Goal: Task Accomplishment & Management: Manage account settings

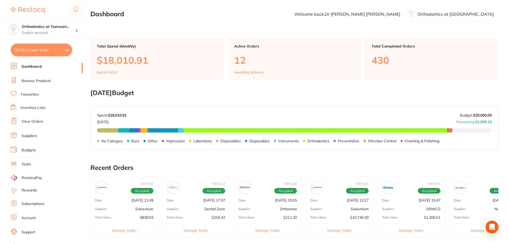
click at [43, 120] on li "View Orders" at bounding box center [47, 122] width 72 height 8
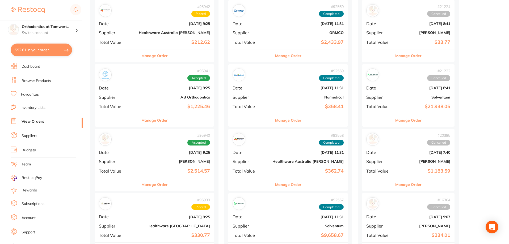
scroll to position [478, 0]
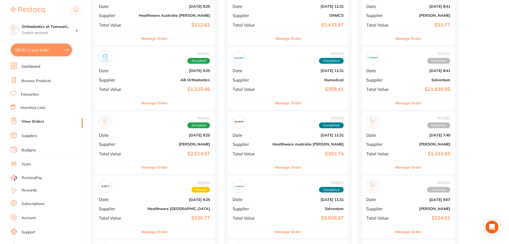
click at [143, 105] on button "Manage Order" at bounding box center [154, 103] width 26 height 13
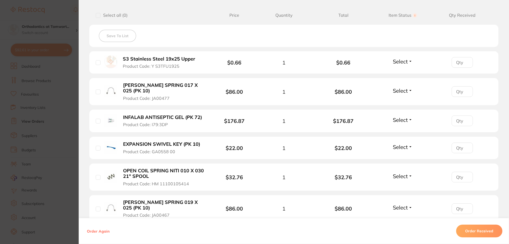
scroll to position [186, 0]
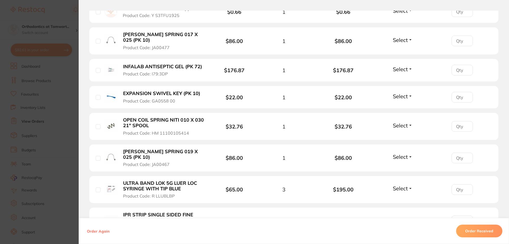
click at [152, 65] on b "INFALAB ANTISEPTIC GEL (PK 72)" at bounding box center [162, 67] width 79 height 6
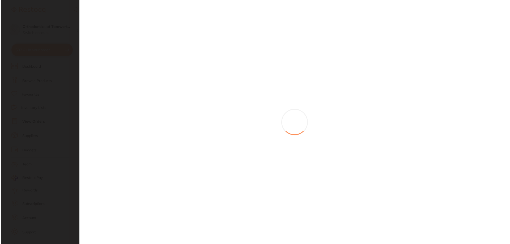
scroll to position [0, 0]
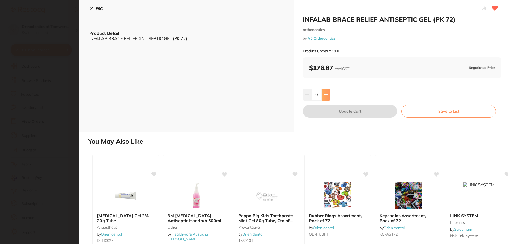
click at [327, 97] on icon at bounding box center [326, 94] width 4 height 4
type input "1"
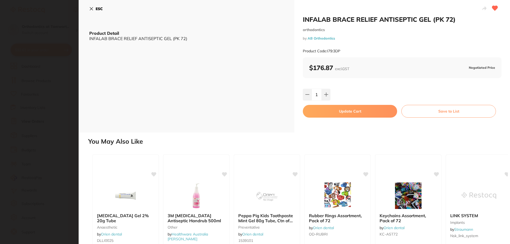
click at [335, 112] on button "Update Cart" at bounding box center [350, 111] width 94 height 13
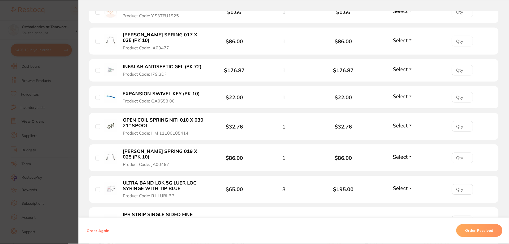
scroll to position [478, 0]
click at [48, 95] on section "Order ID: Restocq- 95941 Order Information Accepted Order Order Date [DATE] 9:2…" at bounding box center [254, 122] width 509 height 244
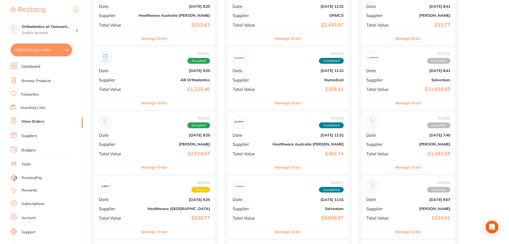
click at [43, 47] on button "$296.43 in your order" at bounding box center [41, 50] width 61 height 13
checkbox input "true"
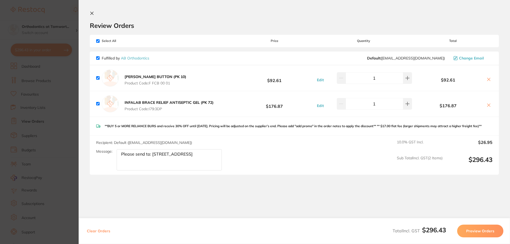
click at [489, 79] on icon at bounding box center [489, 79] width 4 height 4
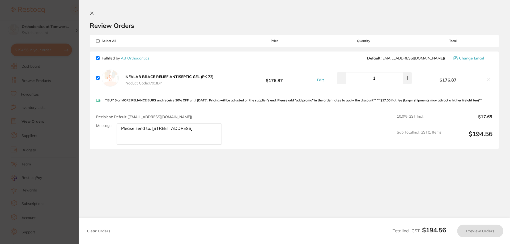
checkbox input "true"
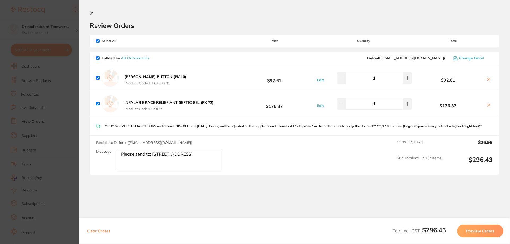
click at [29, 101] on section "Update RRP Set your pre negotiated price for this item. Item Agreed RRP (excl. …" at bounding box center [255, 122] width 510 height 244
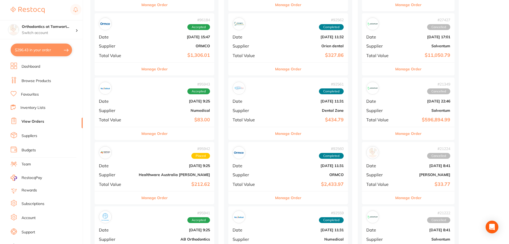
scroll to position [478, 0]
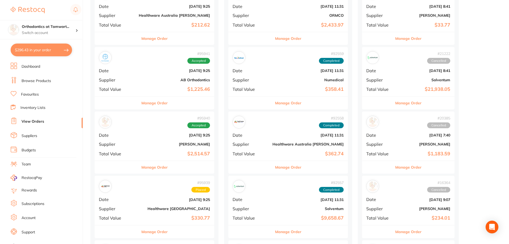
click at [141, 167] on button "Manage Order" at bounding box center [154, 167] width 26 height 13
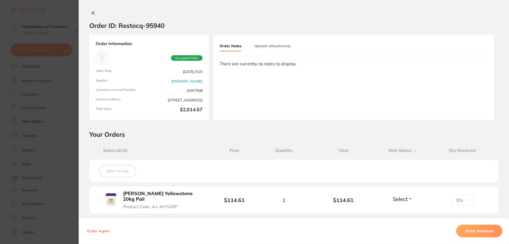
scroll to position [345, 0]
click at [278, 45] on button "Upload attachments" at bounding box center [272, 46] width 36 height 10
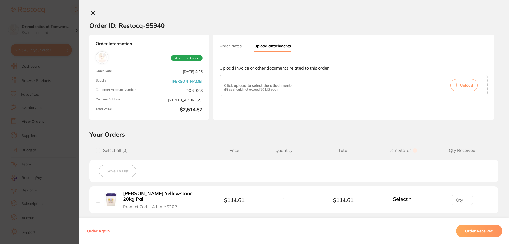
click at [227, 44] on button "Order Notes" at bounding box center [230, 46] width 22 height 10
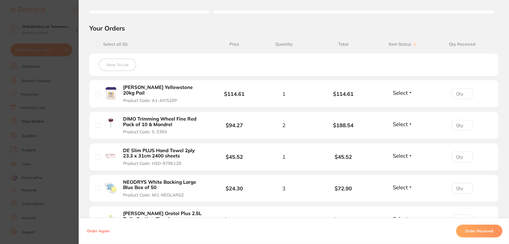
scroll to position [0, 0]
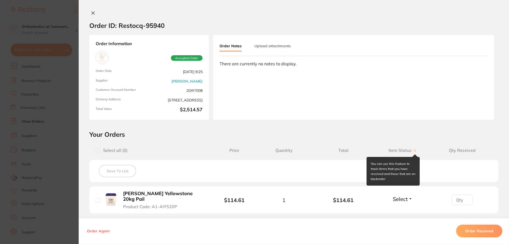
click at [413, 151] on circle at bounding box center [415, 150] width 4 height 4
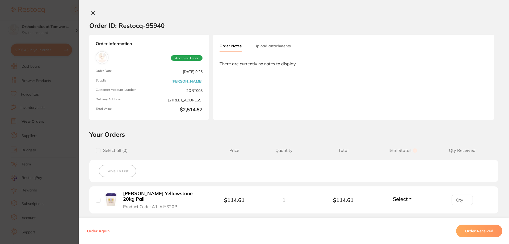
click at [397, 152] on span "Item Status You can use this feature to track items that you have received and …" at bounding box center [402, 150] width 59 height 5
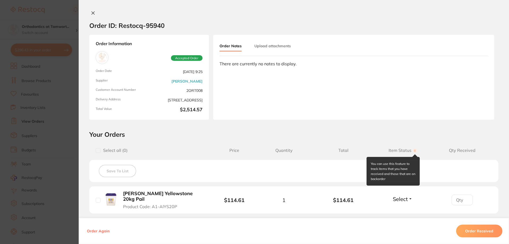
click at [413, 152] on circle at bounding box center [415, 150] width 4 height 4
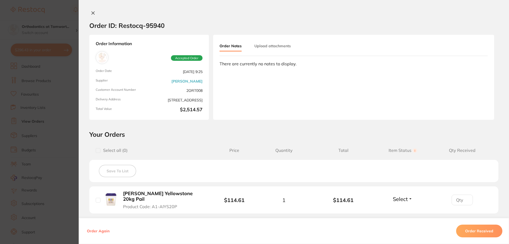
click at [58, 15] on section "Order ID: Restocq- 95940 Order Information Accepted Order Order Date [DATE] 9:2…" at bounding box center [254, 122] width 509 height 244
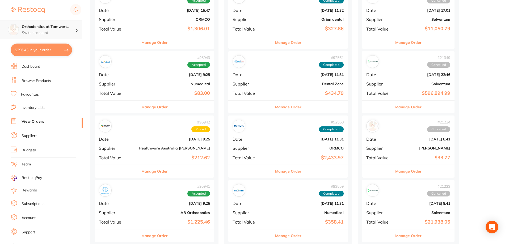
click at [43, 31] on p "Switch account" at bounding box center [49, 32] width 54 height 5
